Goal: Transaction & Acquisition: Book appointment/travel/reservation

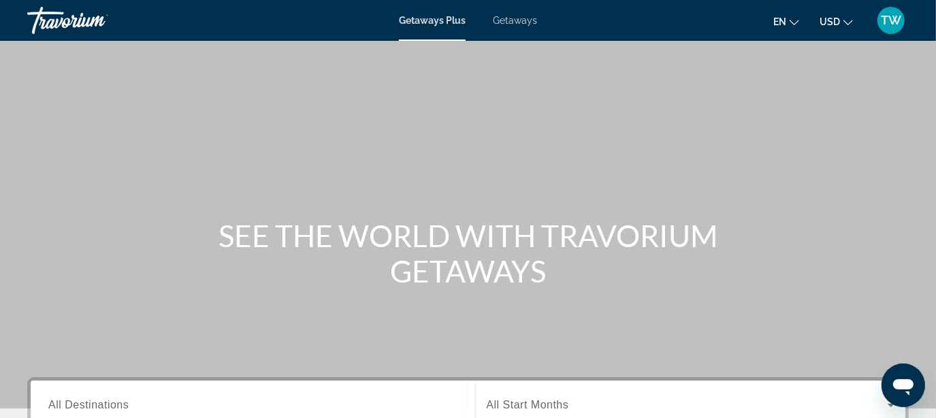
click at [520, 19] on span "Getaways" at bounding box center [515, 20] width 44 height 11
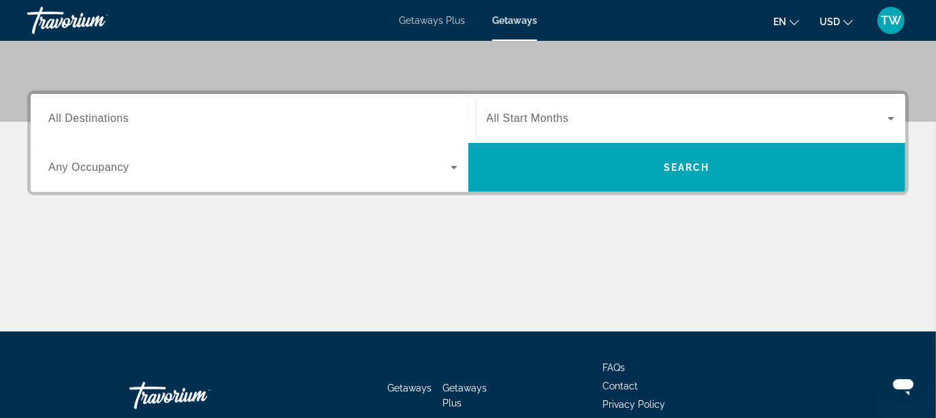
scroll to position [289, 0]
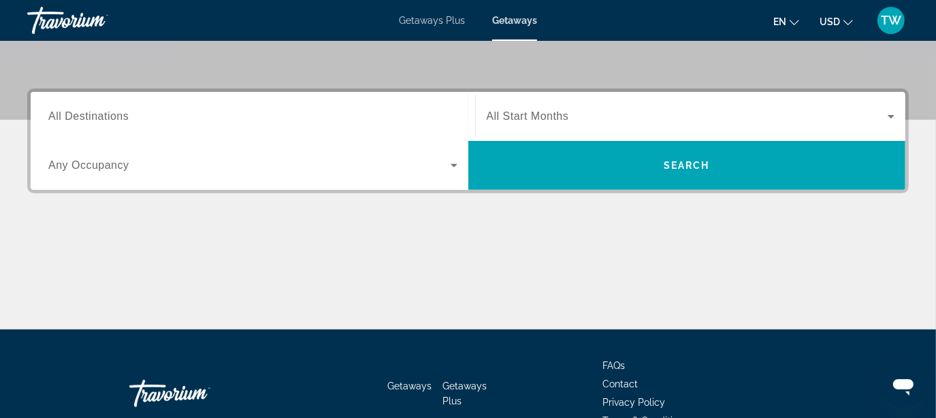
click at [114, 168] on span "Any Occupancy" at bounding box center [88, 165] width 81 height 12
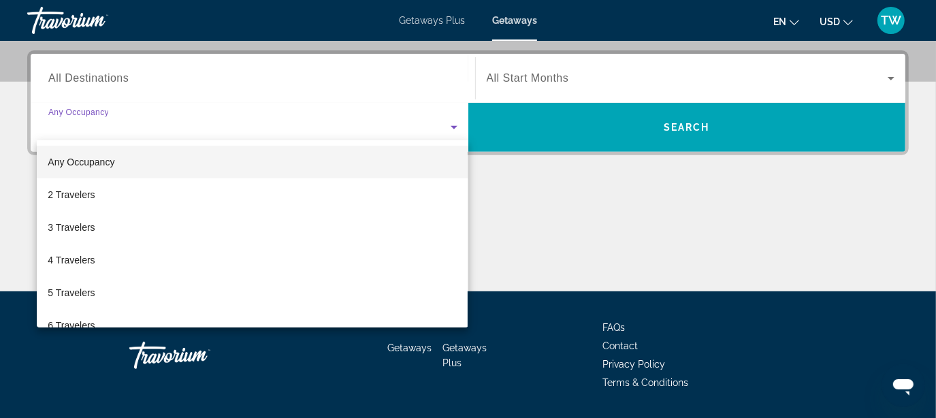
scroll to position [332, 0]
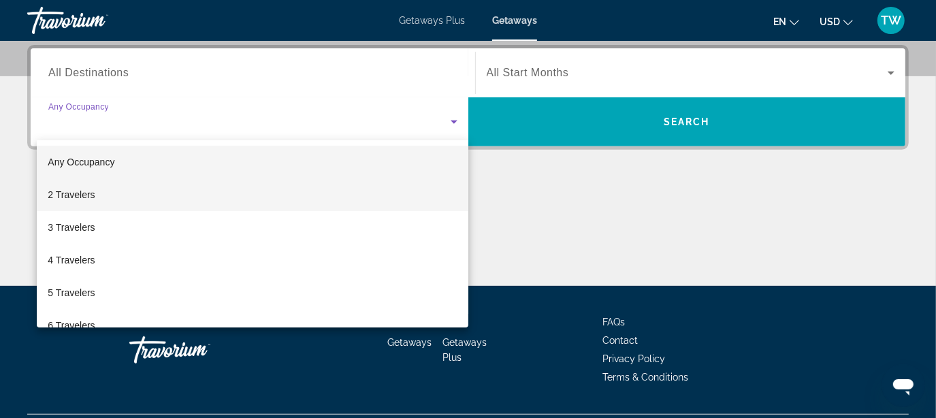
click at [94, 195] on mat-option "2 Travelers" at bounding box center [252, 194] width 431 height 33
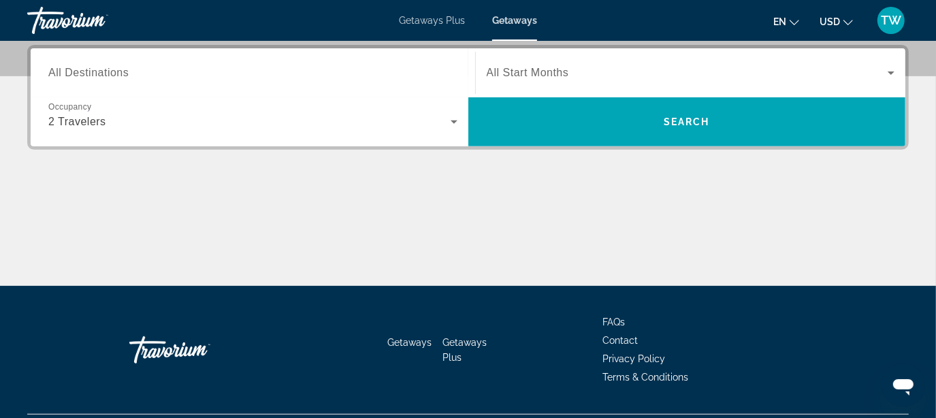
click at [528, 70] on span "All Start Months" at bounding box center [528, 73] width 82 height 12
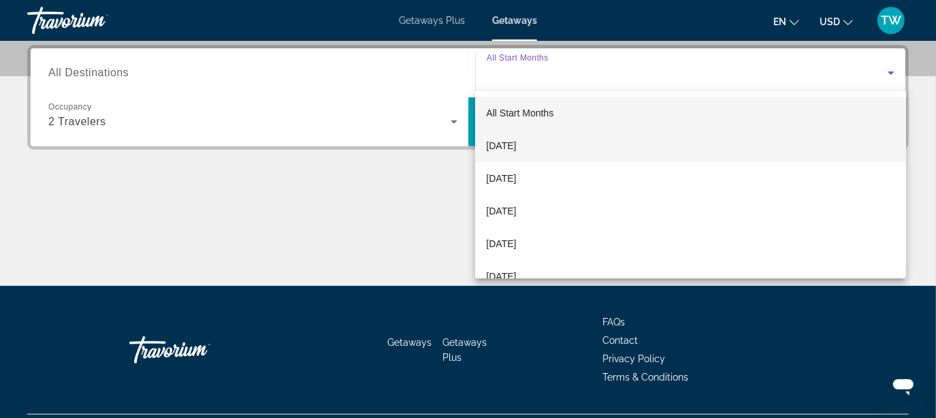
click at [516, 144] on span "[DATE]" at bounding box center [501, 146] width 30 height 16
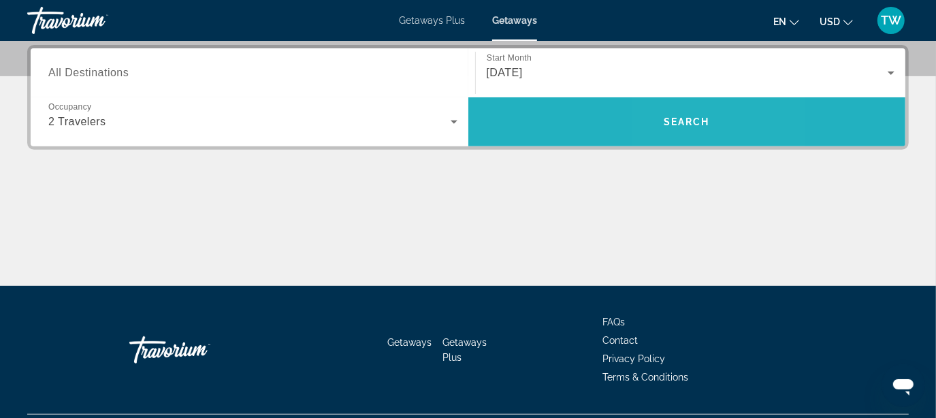
click at [683, 122] on span "Search" at bounding box center [687, 121] width 46 height 11
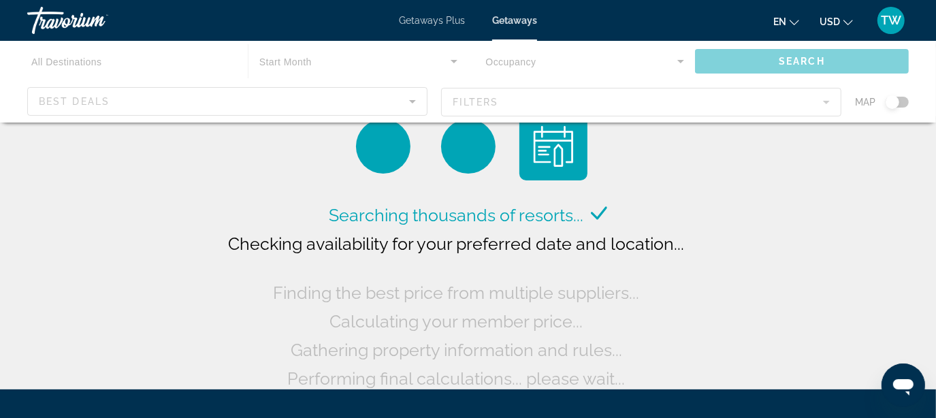
click at [299, 63] on div "Main content" at bounding box center [468, 82] width 936 height 82
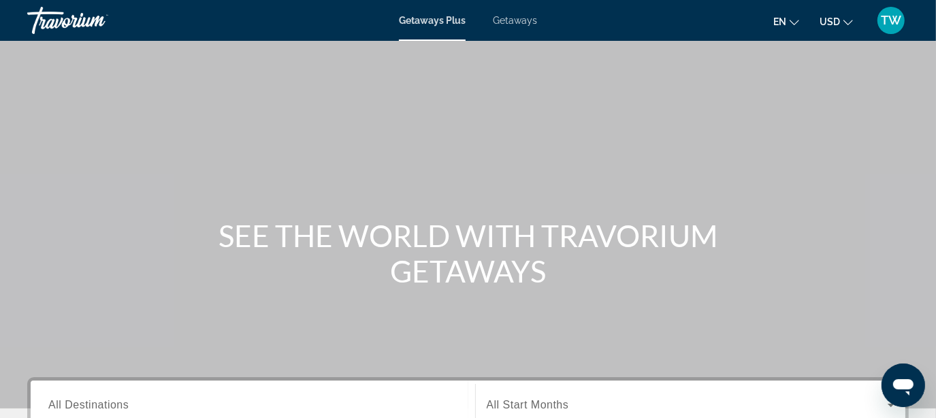
click at [509, 21] on span "Getaways" at bounding box center [515, 20] width 44 height 11
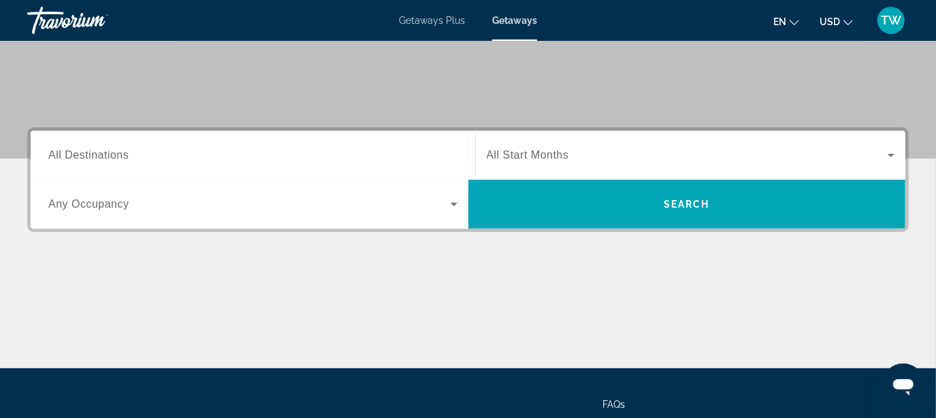
scroll to position [254, 0]
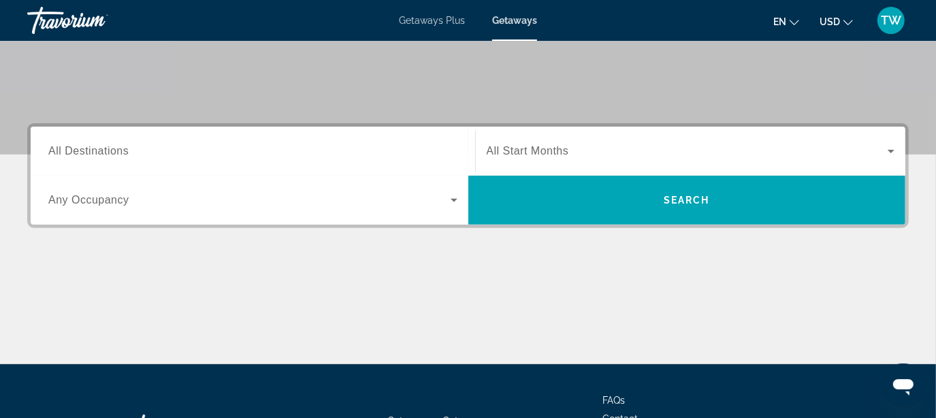
click at [76, 202] on span "Any Occupancy" at bounding box center [88, 200] width 81 height 12
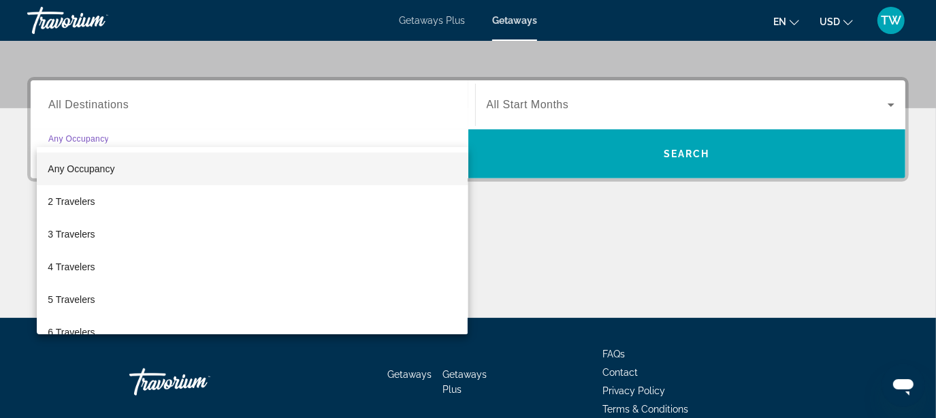
scroll to position [332, 0]
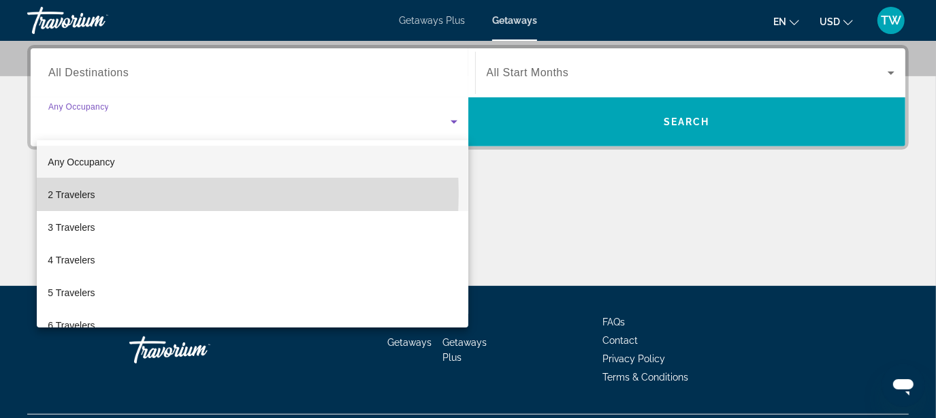
click at [77, 193] on span "2 Travelers" at bounding box center [71, 195] width 47 height 16
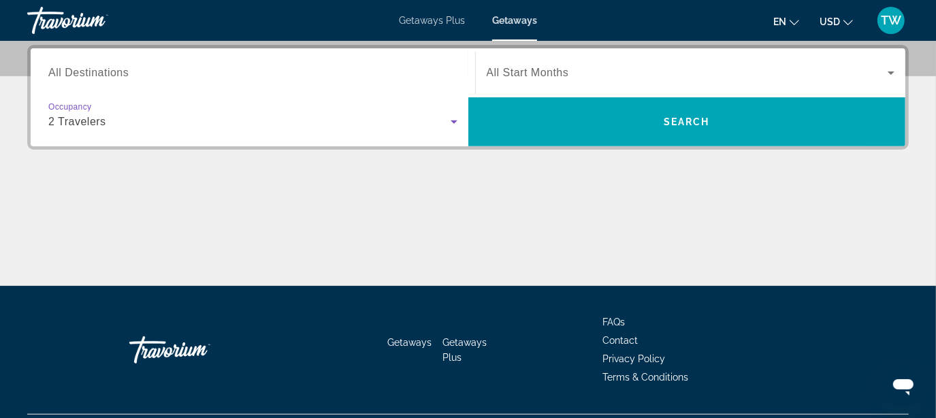
click at [540, 69] on span "All Start Months" at bounding box center [528, 73] width 82 height 12
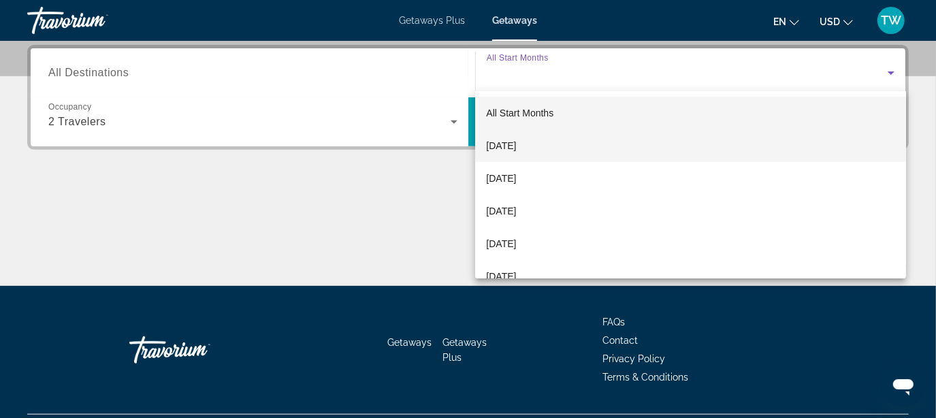
click at [516, 145] on span "[DATE]" at bounding box center [501, 146] width 30 height 16
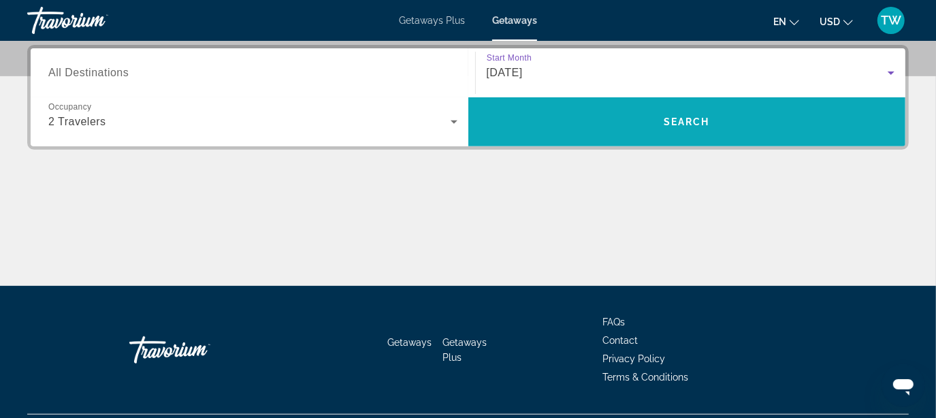
click at [664, 123] on span "Search" at bounding box center [687, 121] width 46 height 11
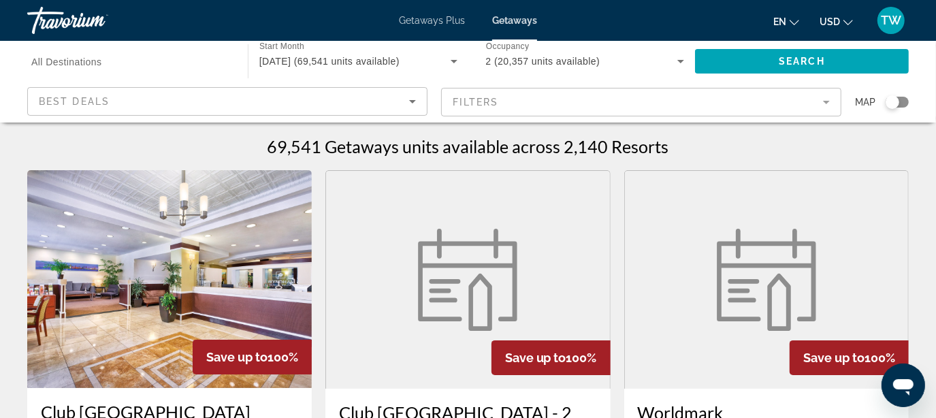
click at [824, 103] on mat-form-field "Filters" at bounding box center [641, 102] width 400 height 29
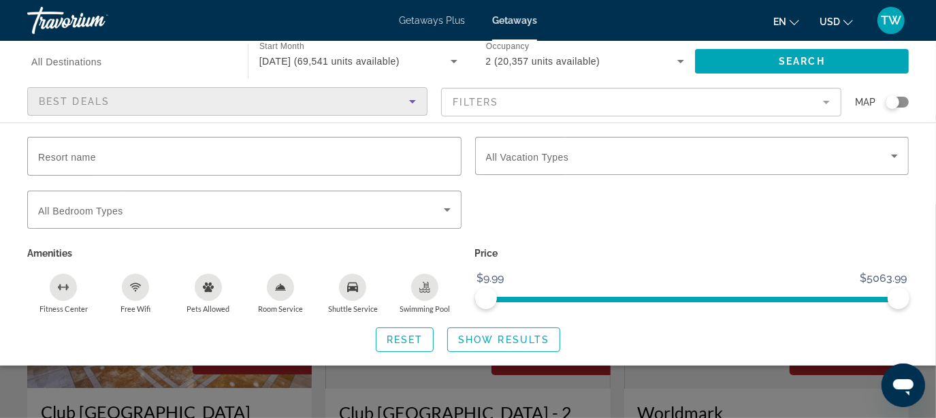
click at [413, 101] on icon "Sort by" at bounding box center [412, 101] width 7 height 3
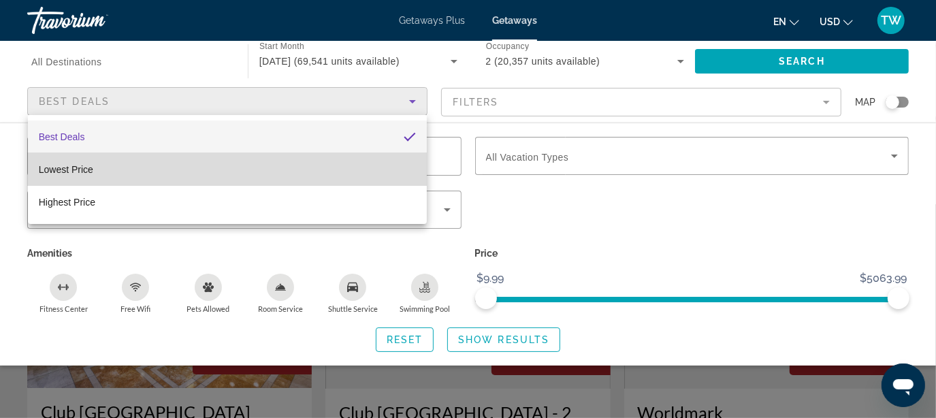
click at [86, 168] on span "Lowest Price" at bounding box center [66, 169] width 54 height 11
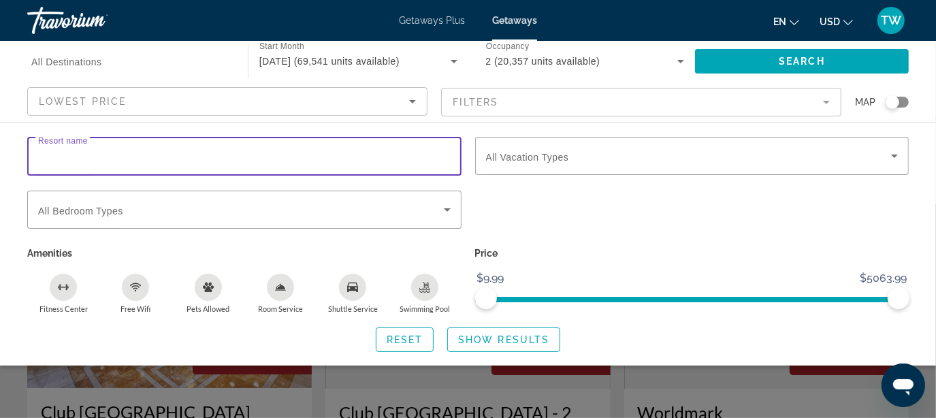
click at [107, 150] on input "Resort name" at bounding box center [244, 156] width 413 height 16
type input "**********"
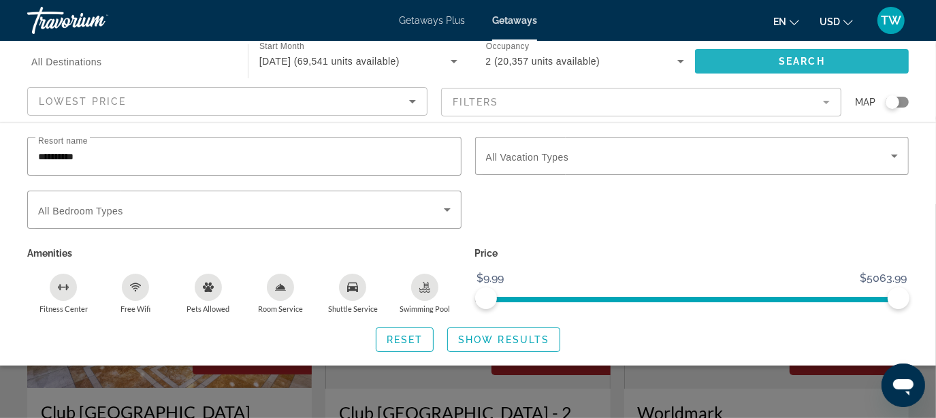
click at [819, 61] on span "Search" at bounding box center [802, 61] width 46 height 11
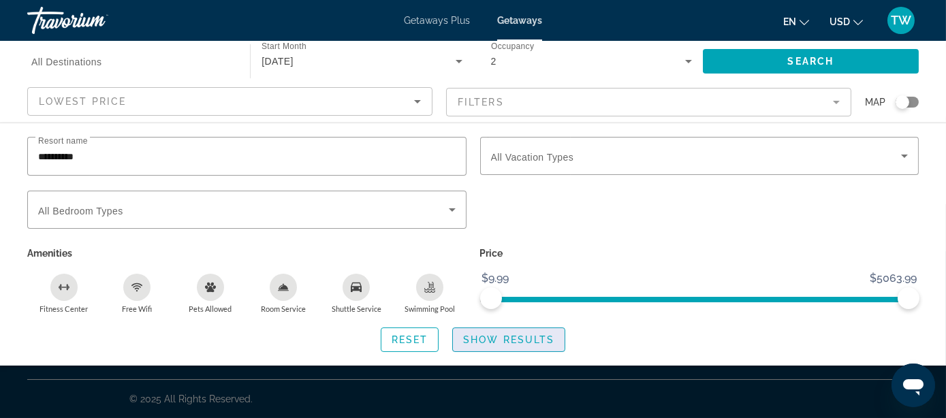
click at [502, 339] on span "Show Results" at bounding box center [508, 339] width 91 height 11
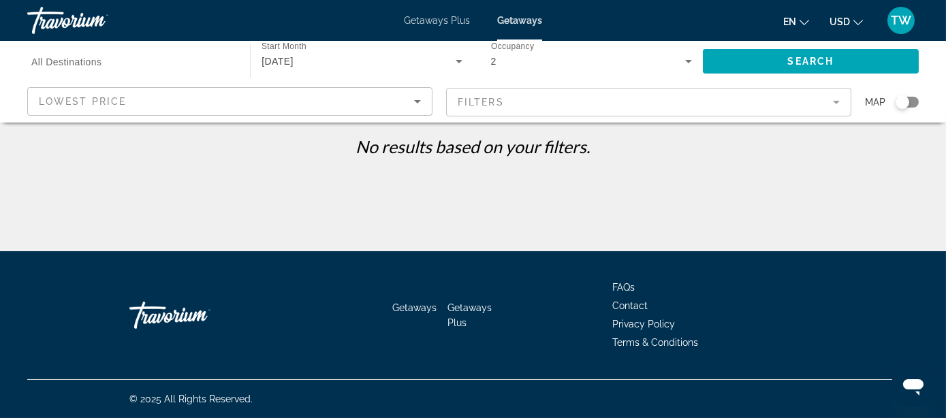
drag, startPoint x: 906, startPoint y: 102, endPoint x: 933, endPoint y: 101, distance: 26.6
click at [933, 101] on div "Destination All Destinations Start Month All Start Months [DATE] Occupancy Any …" at bounding box center [473, 82] width 946 height 82
click at [905, 102] on div "Search widget" at bounding box center [902, 102] width 14 height 14
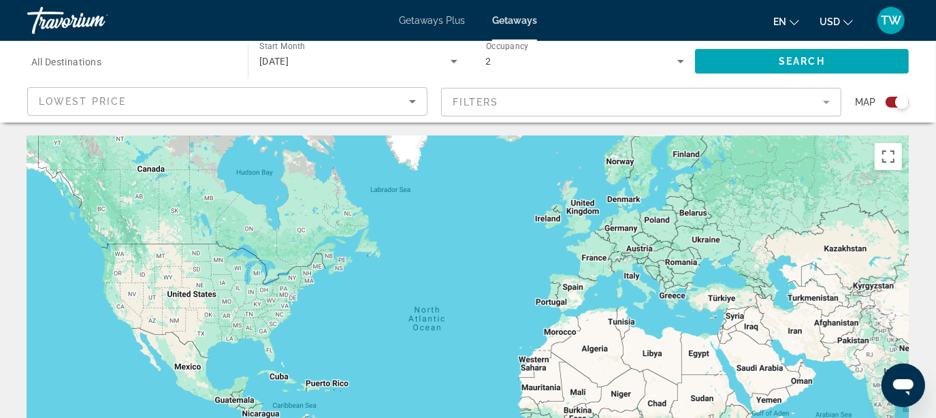
click at [267, 292] on div "Main content" at bounding box center [468, 340] width 882 height 409
click at [828, 101] on mat-form-field "Filters" at bounding box center [641, 102] width 400 height 29
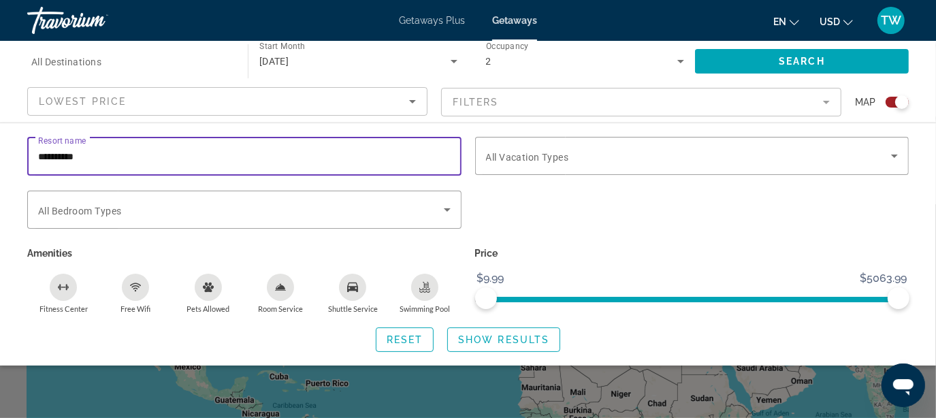
click at [110, 158] on input "**********" at bounding box center [244, 156] width 413 height 16
type input "*"
type input "****"
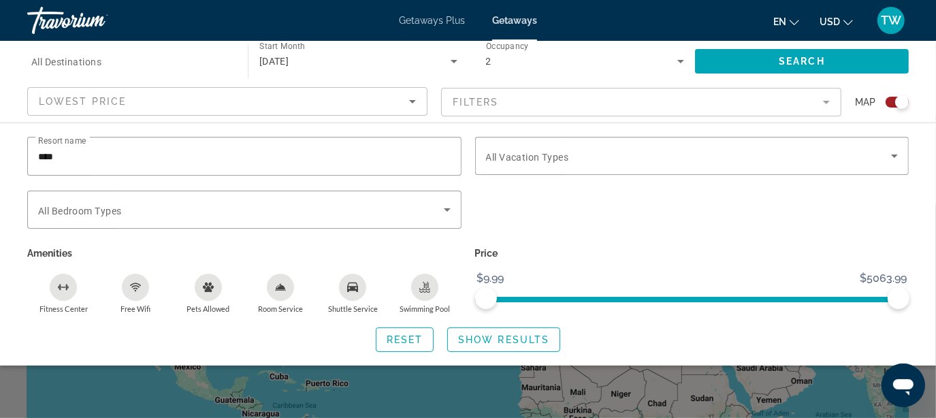
click at [828, 102] on mat-form-field "Filters" at bounding box center [641, 102] width 400 height 29
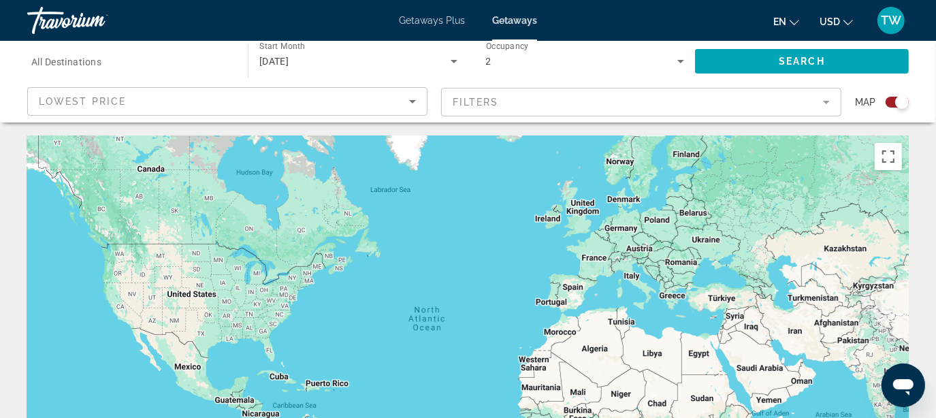
click at [266, 294] on div "Main content" at bounding box center [468, 340] width 882 height 409
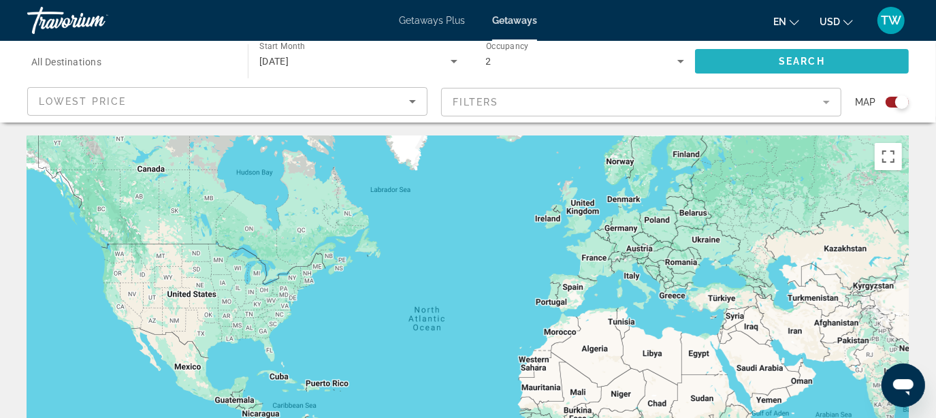
click at [808, 59] on span "Search" at bounding box center [802, 61] width 46 height 11
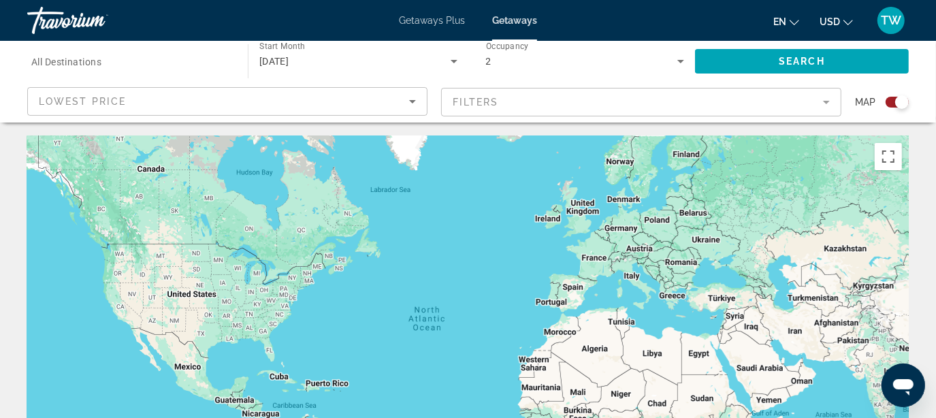
drag, startPoint x: 899, startPoint y: 102, endPoint x: 875, endPoint y: 101, distance: 23.9
click at [876, 101] on div "Search widget" at bounding box center [892, 102] width 33 height 11
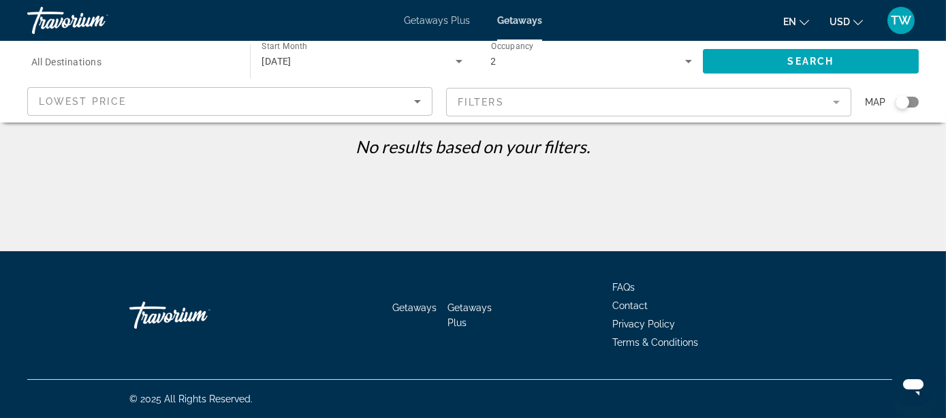
click at [875, 101] on span "Map" at bounding box center [875, 102] width 20 height 19
click at [91, 65] on span "All Destinations" at bounding box center [66, 62] width 70 height 11
click at [91, 65] on input "Destination All Destinations" at bounding box center [131, 62] width 201 height 16
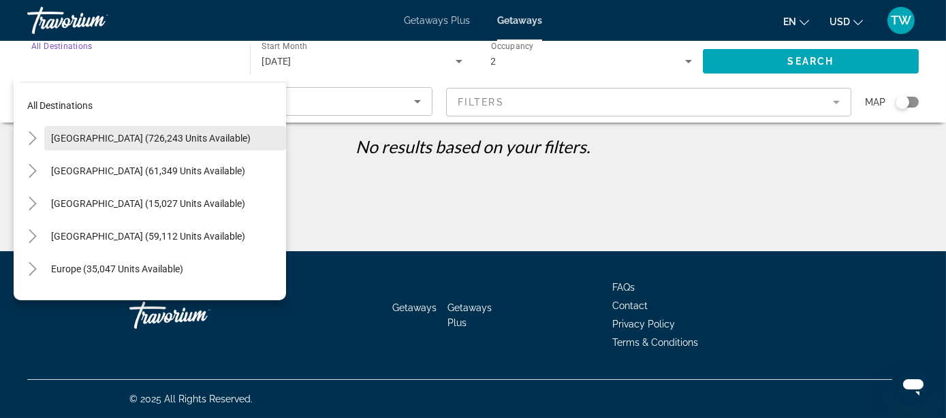
click at [110, 137] on span "[GEOGRAPHIC_DATA] (726,243 units available)" at bounding box center [151, 138] width 200 height 11
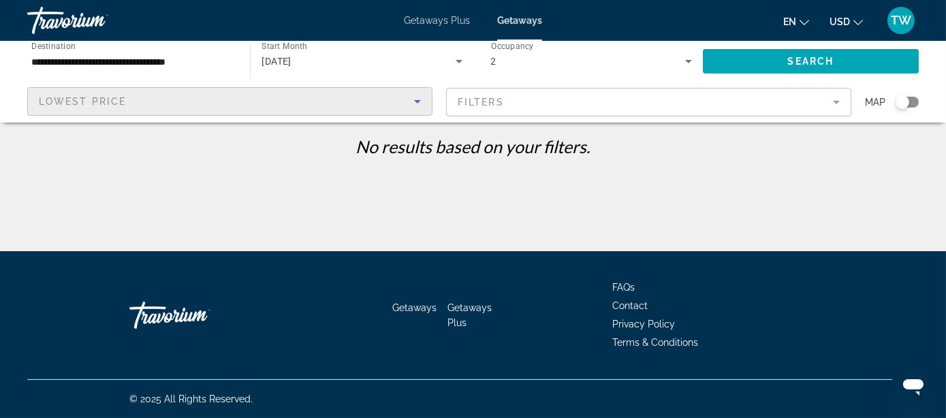
click at [127, 97] on div "Lowest Price" at bounding box center [226, 101] width 375 height 16
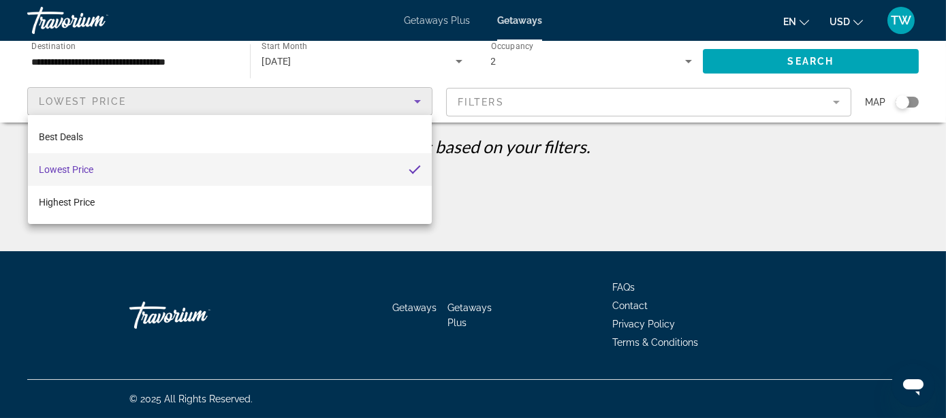
click at [714, 178] on div at bounding box center [473, 209] width 946 height 418
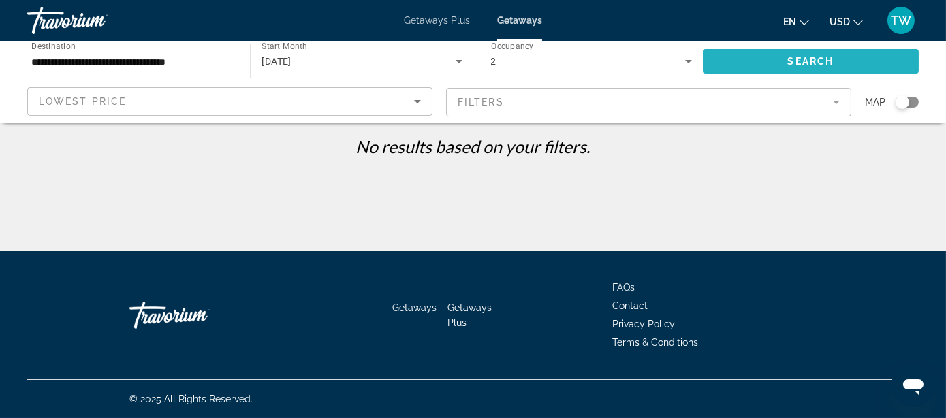
click at [850, 59] on span "Search widget" at bounding box center [811, 61] width 216 height 33
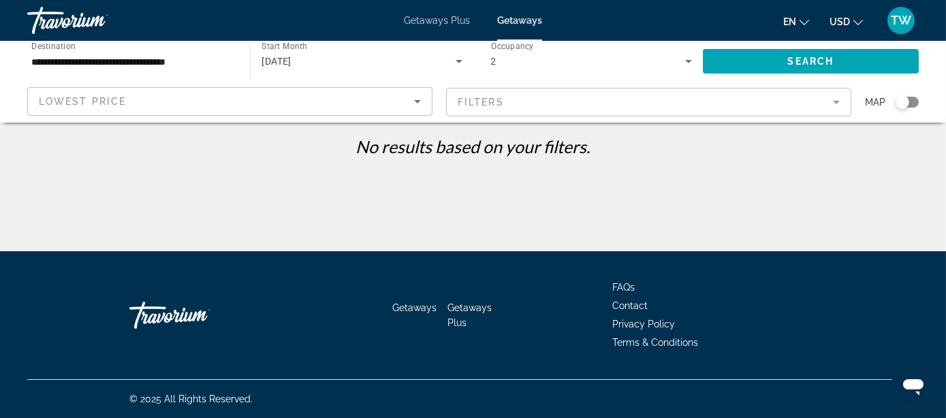
click at [838, 99] on mat-form-field "Filters" at bounding box center [648, 102] width 405 height 29
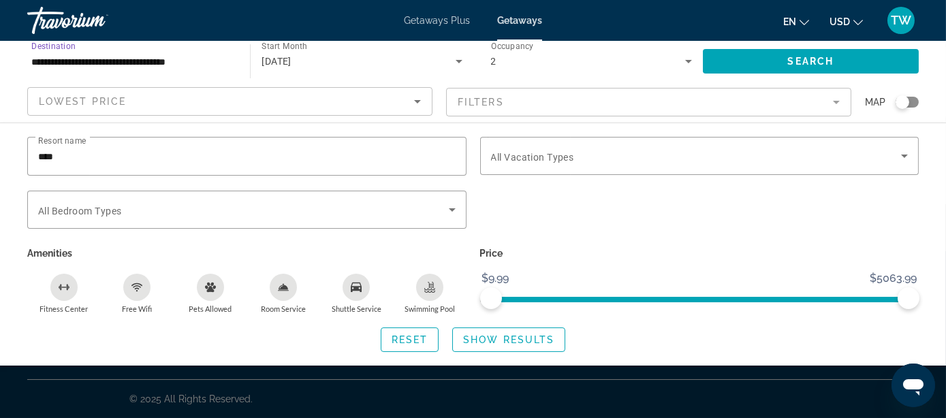
click at [72, 61] on input "**********" at bounding box center [131, 62] width 201 height 16
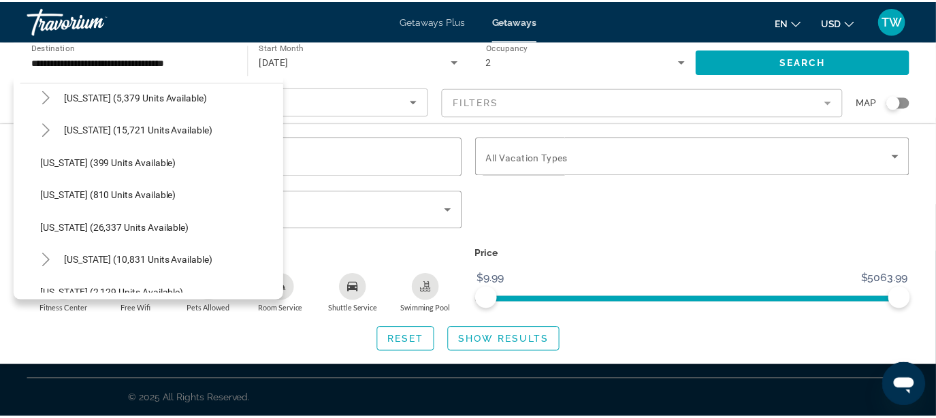
scroll to position [972, 0]
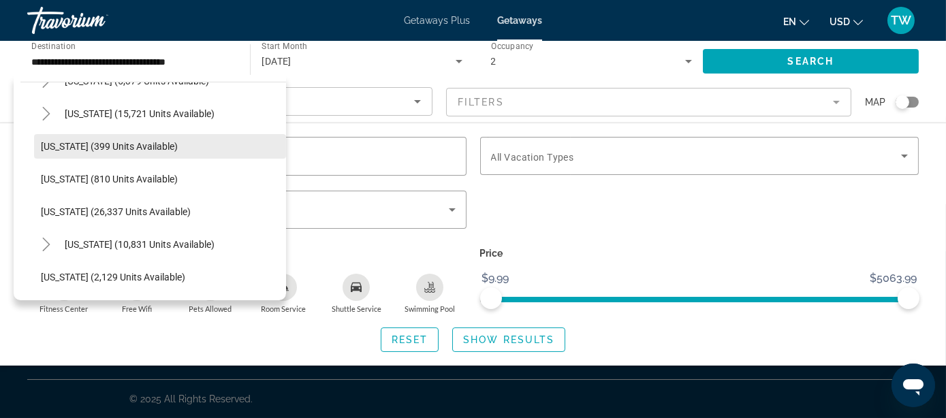
click at [129, 148] on span "[US_STATE] (399 units available)" at bounding box center [109, 146] width 137 height 11
type input "**********"
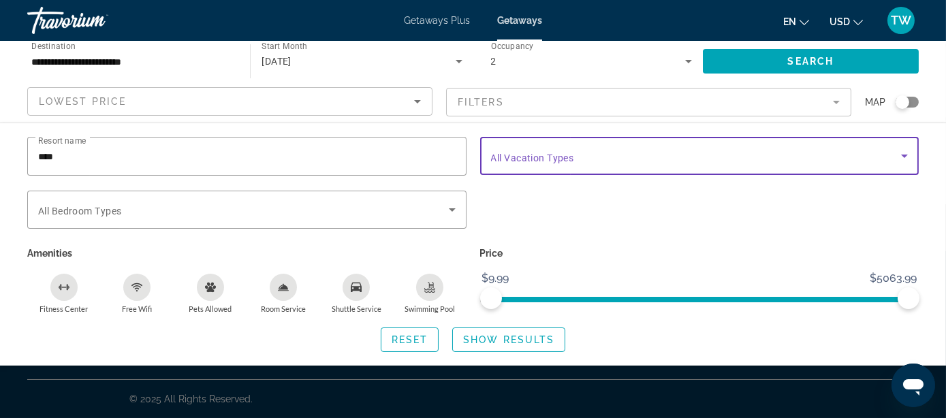
click at [904, 153] on icon "Search widget" at bounding box center [904, 156] width 16 height 16
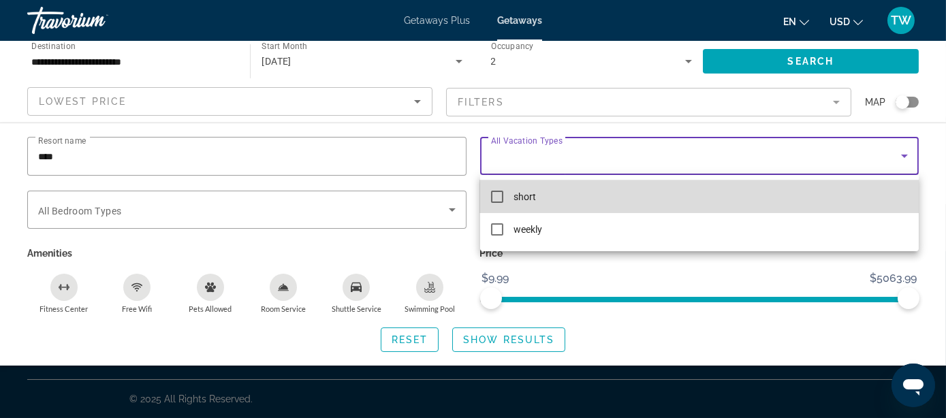
click at [499, 197] on mat-pseudo-checkbox at bounding box center [497, 197] width 12 height 12
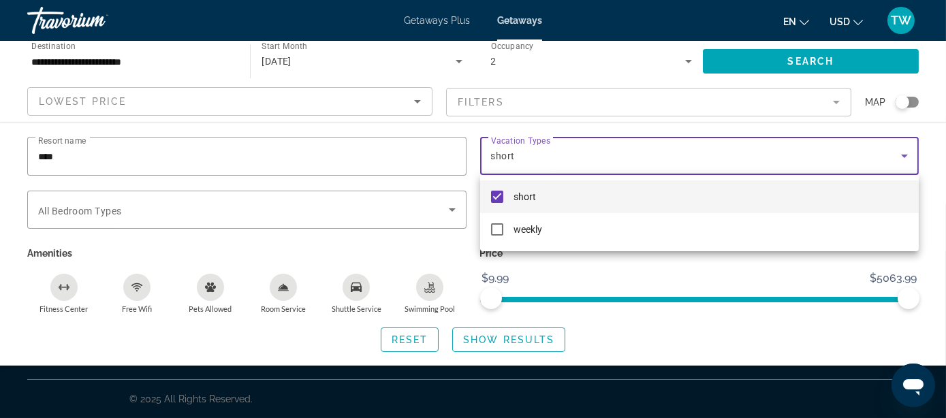
click at [450, 208] on div at bounding box center [473, 209] width 946 height 418
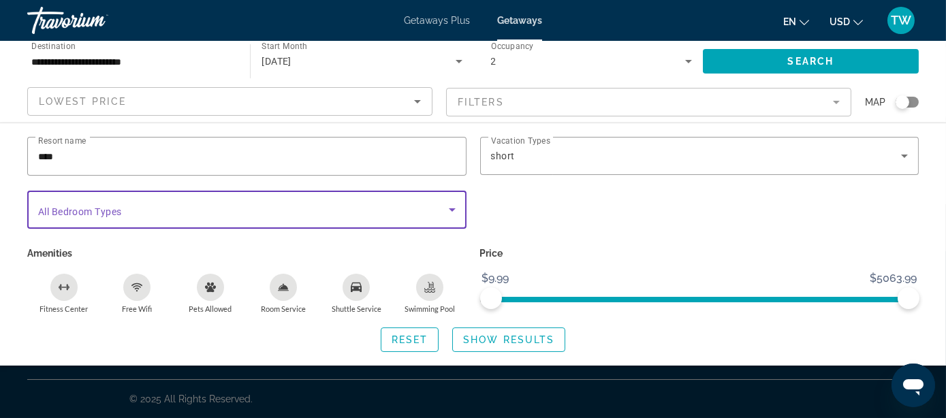
click at [450, 208] on icon "Search widget" at bounding box center [452, 209] width 7 height 3
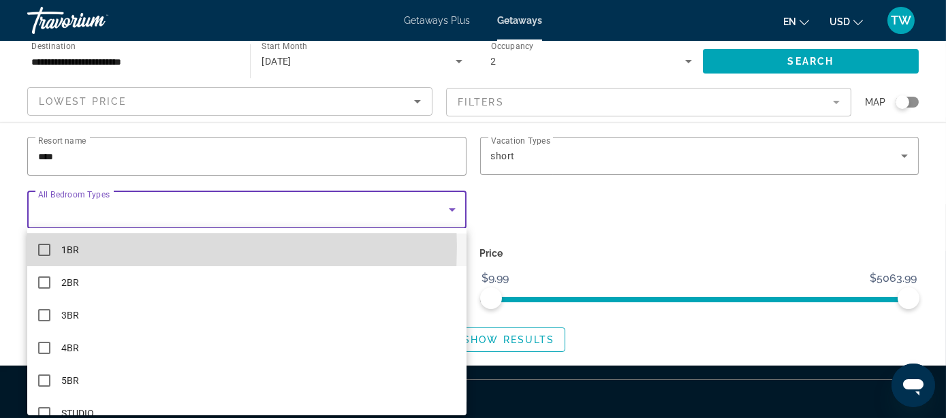
click at [48, 247] on mat-pseudo-checkbox at bounding box center [44, 250] width 12 height 12
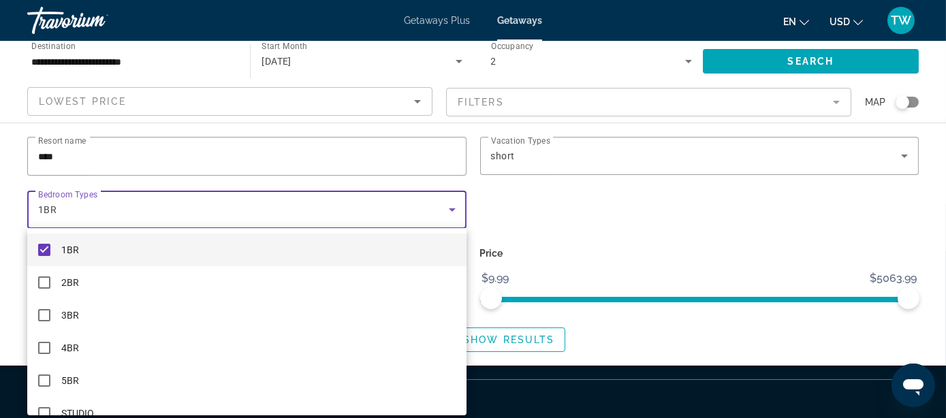
click at [851, 207] on div at bounding box center [473, 209] width 946 height 418
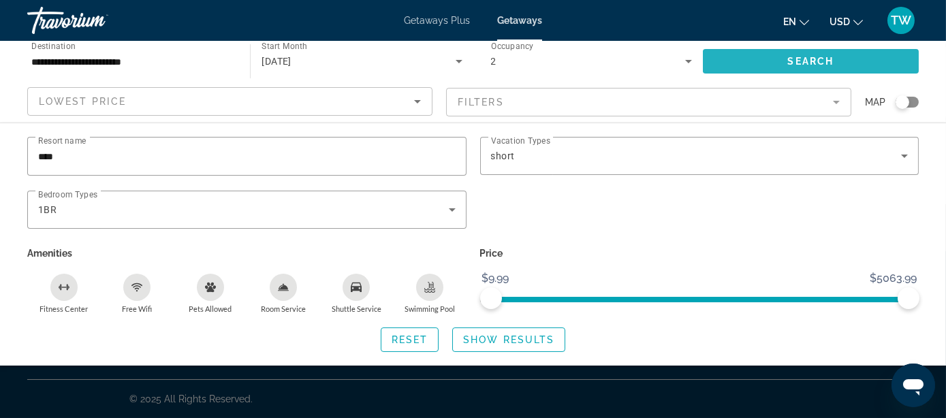
click at [814, 63] on span "Search" at bounding box center [811, 61] width 46 height 11
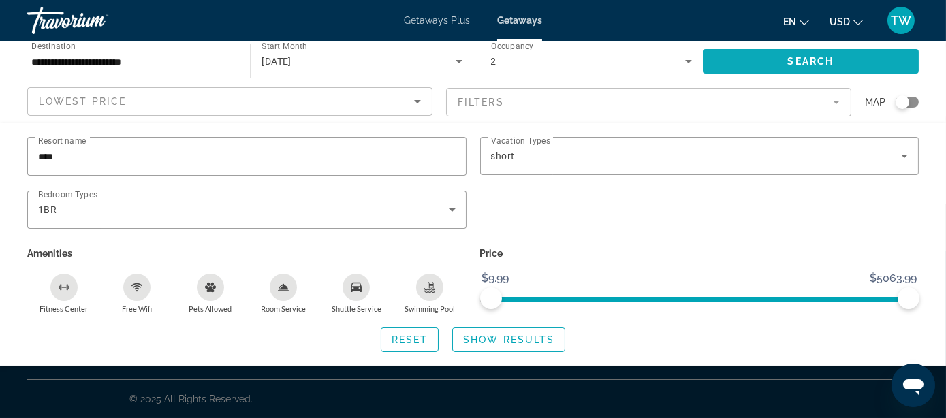
click at [812, 57] on span "Search" at bounding box center [811, 61] width 46 height 11
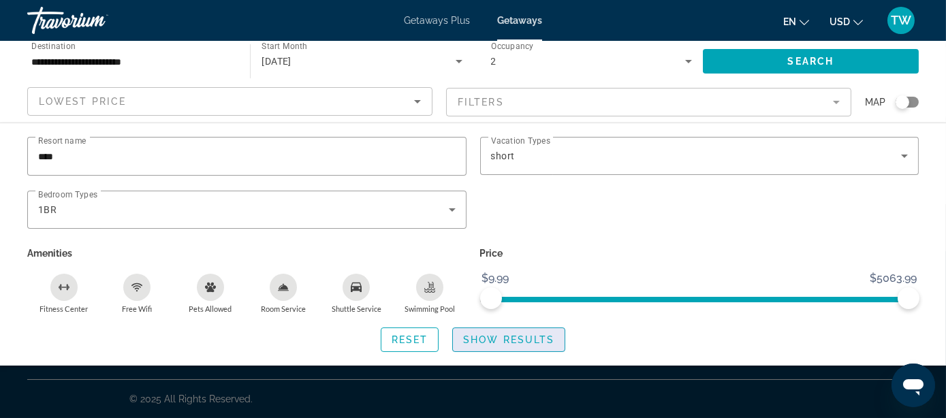
click at [503, 336] on span "Show Results" at bounding box center [508, 339] width 91 height 11
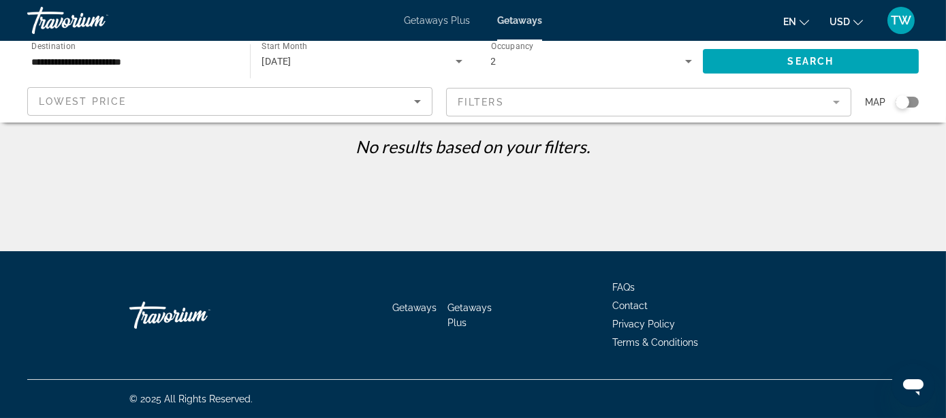
click at [835, 101] on mat-form-field "Filters" at bounding box center [648, 102] width 405 height 29
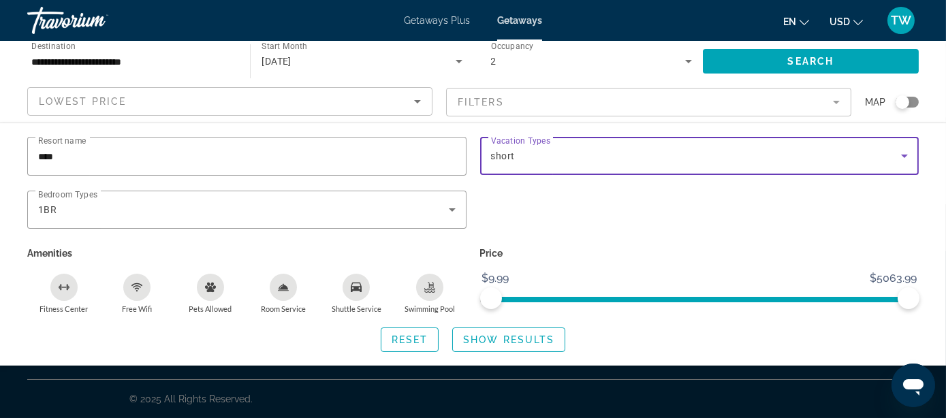
click at [904, 155] on icon "Search widget" at bounding box center [904, 156] width 7 height 3
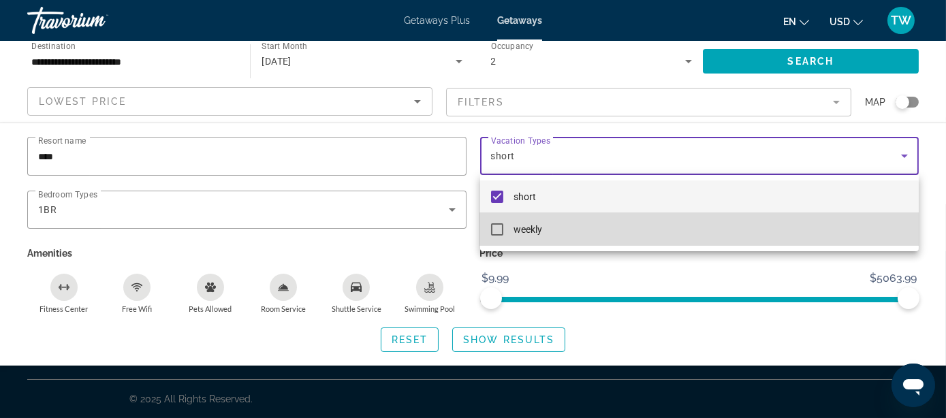
click at [498, 232] on mat-pseudo-checkbox at bounding box center [497, 229] width 12 height 12
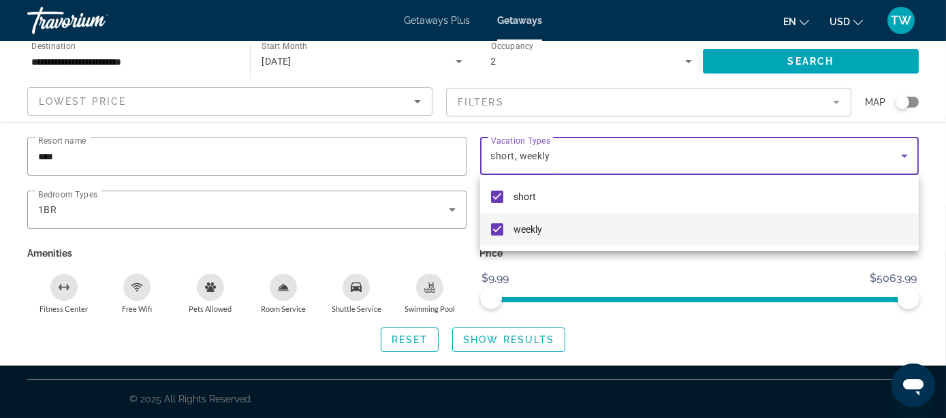
drag, startPoint x: 450, startPoint y: 209, endPoint x: 281, endPoint y: 129, distance: 187.6
click at [281, 129] on div at bounding box center [473, 209] width 946 height 418
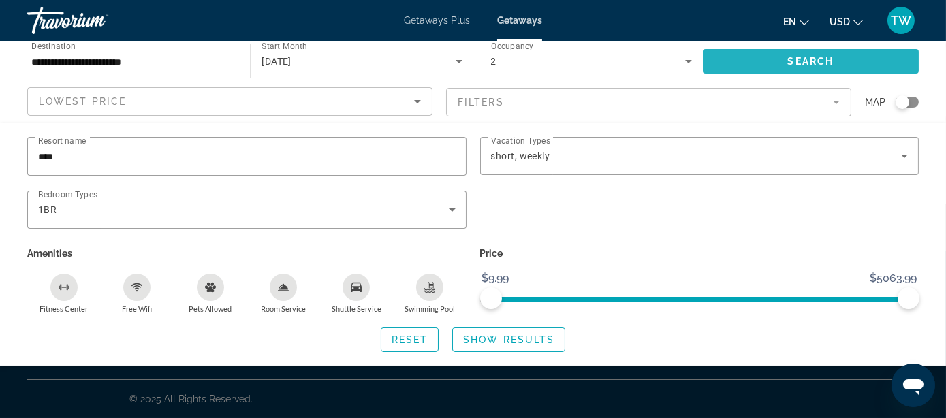
click at [786, 63] on span "Search widget" at bounding box center [811, 61] width 216 height 33
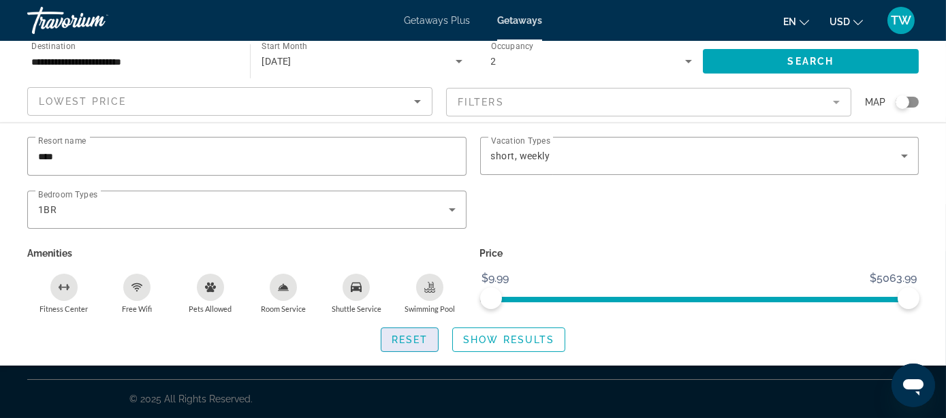
click at [417, 332] on span "Search widget" at bounding box center [409, 339] width 57 height 33
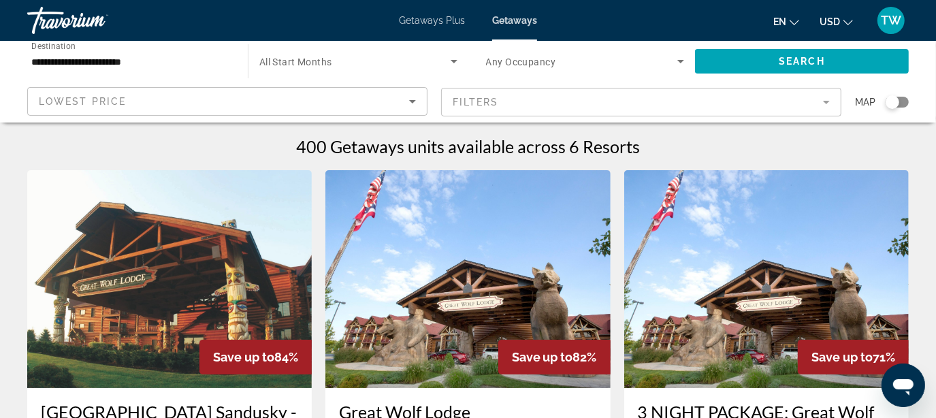
click at [682, 60] on icon "Search widget" at bounding box center [681, 61] width 7 height 3
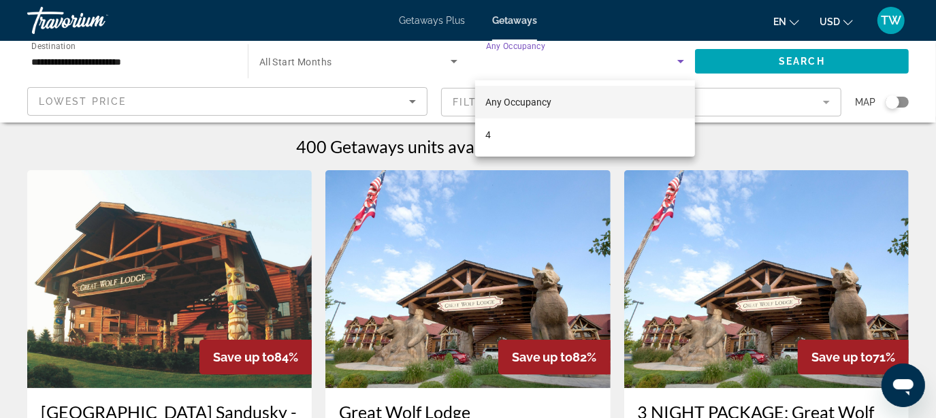
click at [176, 157] on div at bounding box center [468, 209] width 936 height 418
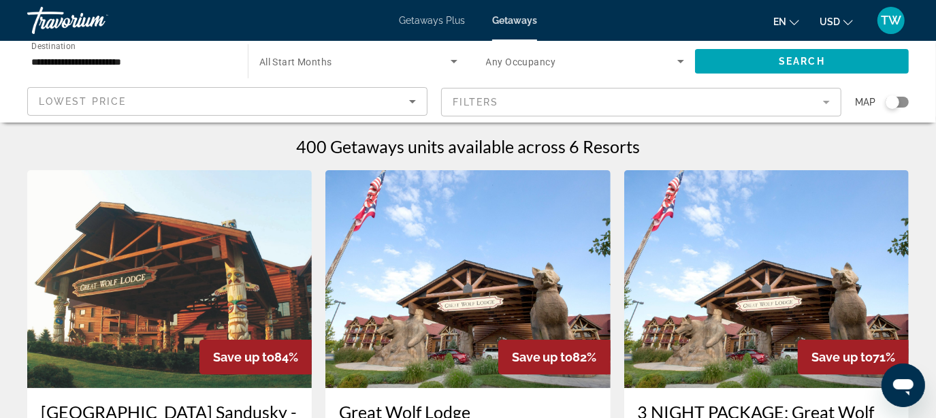
click at [827, 99] on mat-form-field "Filters" at bounding box center [641, 102] width 400 height 29
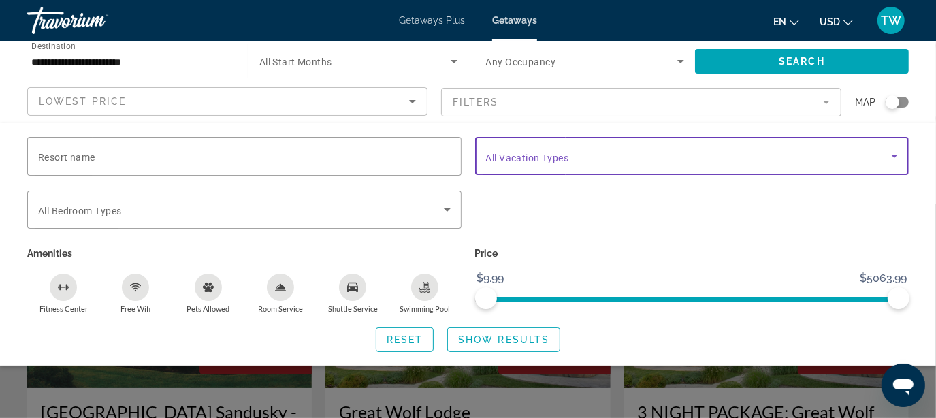
click at [894, 156] on icon "Search widget" at bounding box center [894, 156] width 7 height 3
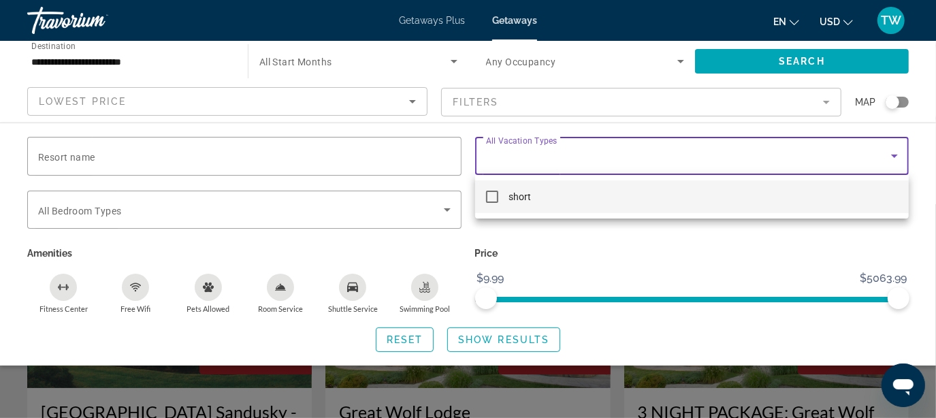
click at [774, 236] on div at bounding box center [468, 209] width 936 height 418
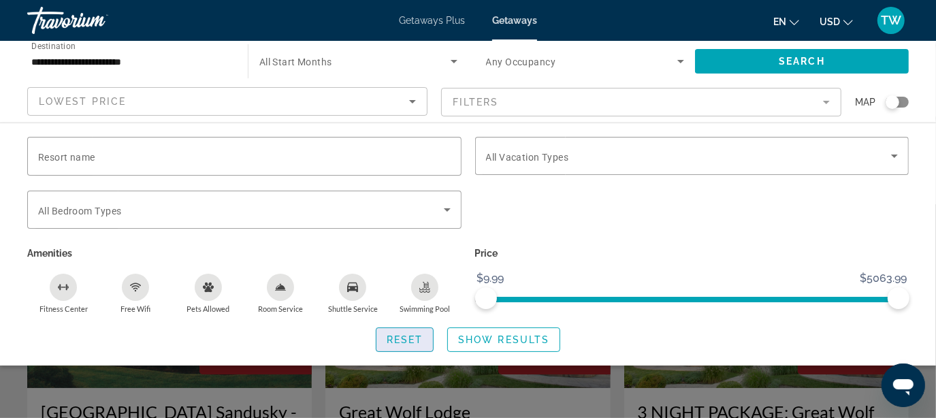
click at [397, 336] on span "Reset" at bounding box center [405, 339] width 37 height 11
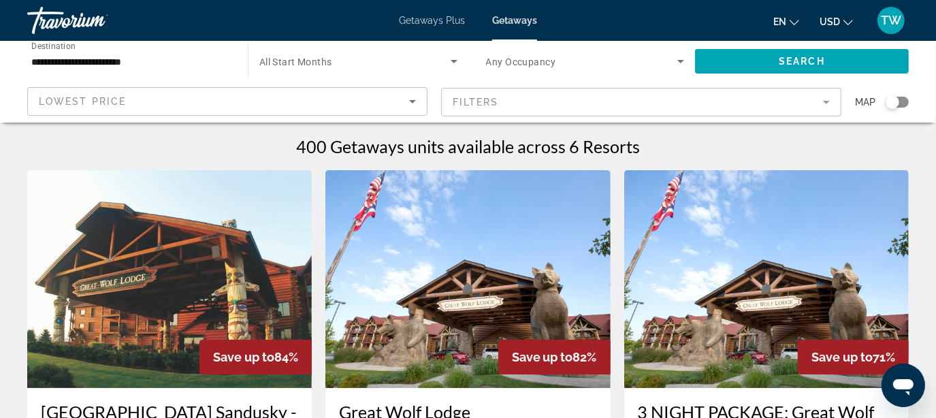
click at [436, 19] on span "Getaways Plus" at bounding box center [432, 20] width 66 height 11
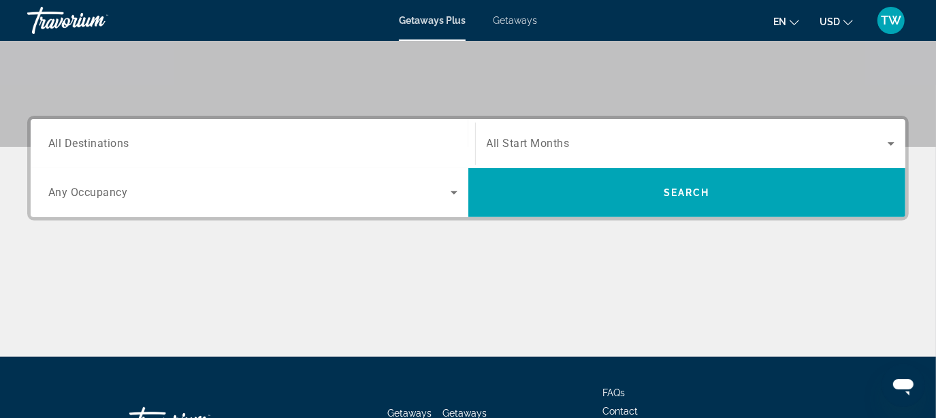
scroll to position [259, 0]
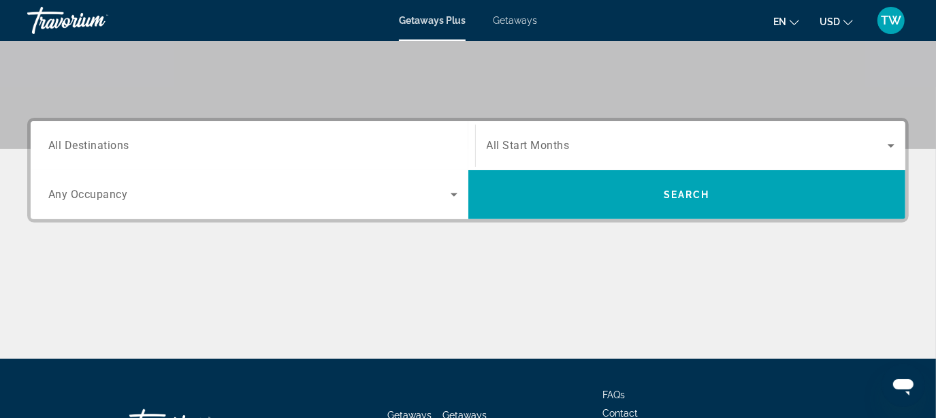
click at [101, 140] on span "All Destinations" at bounding box center [88, 145] width 81 height 13
click at [101, 140] on input "Destination All Destinations" at bounding box center [252, 146] width 409 height 16
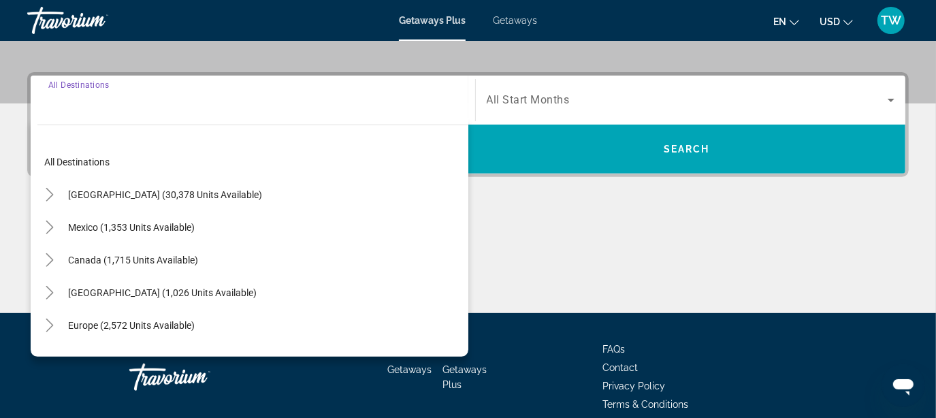
scroll to position [332, 0]
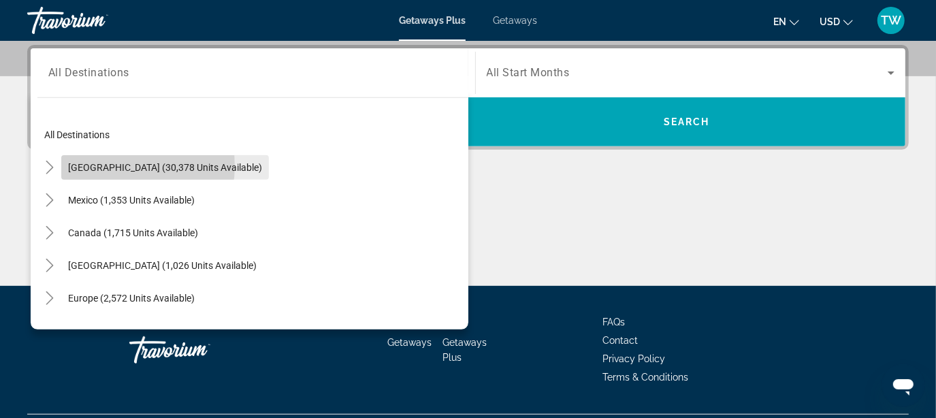
click at [120, 165] on span "[GEOGRAPHIC_DATA] (30,378 units available)" at bounding box center [165, 167] width 194 height 11
type input "**********"
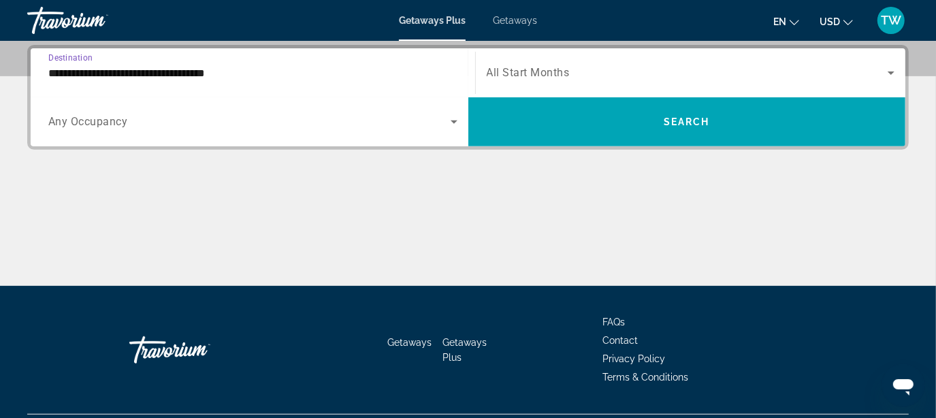
click at [112, 72] on input "**********" at bounding box center [252, 73] width 409 height 16
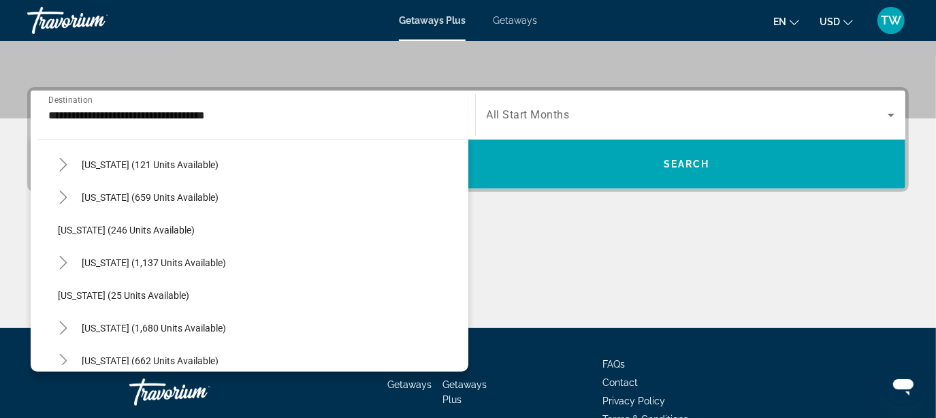
scroll to position [868, 0]
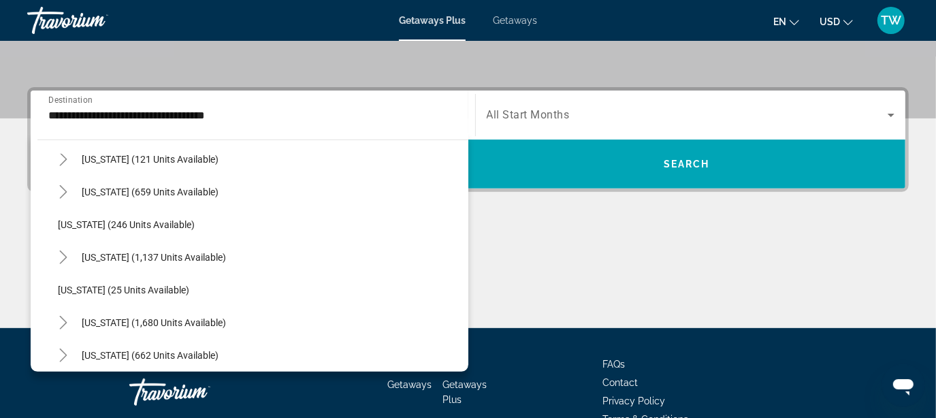
click at [753, 269] on div "Main content" at bounding box center [468, 277] width 882 height 102
